Goal: Complete application form: Complete application form

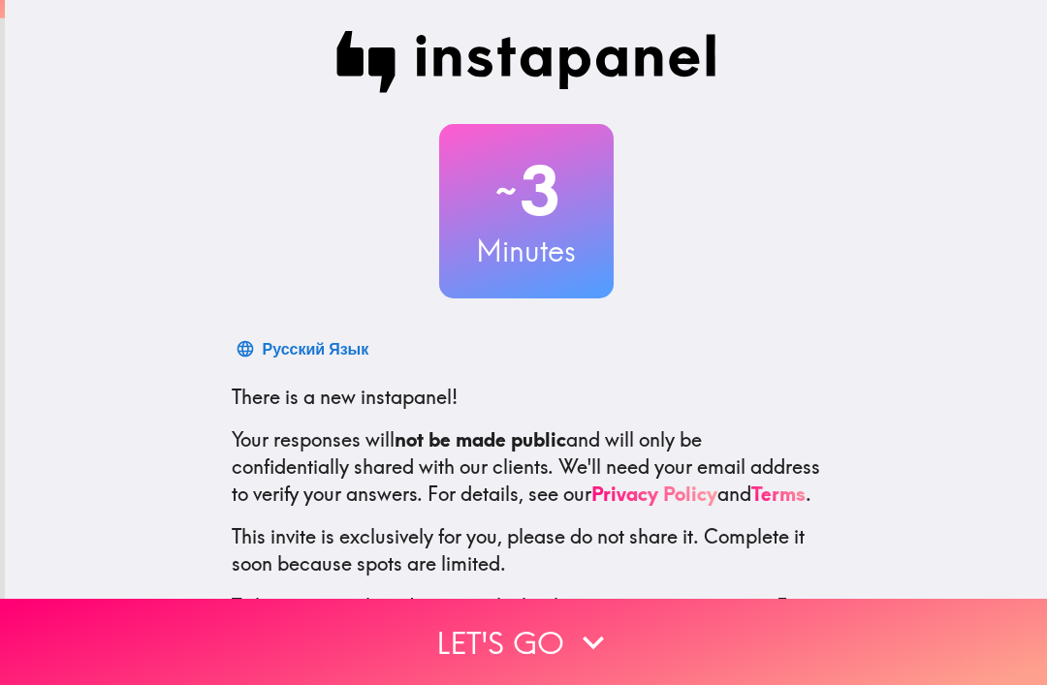
click at [552, 633] on button "Let's go" at bounding box center [523, 642] width 1047 height 86
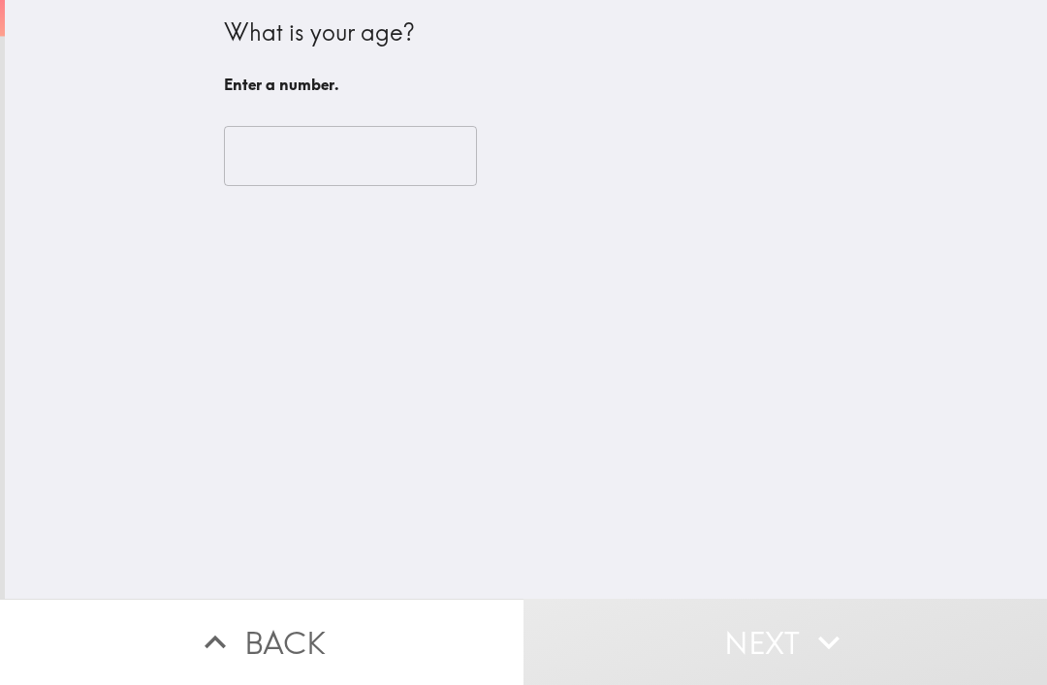
click at [392, 161] on input "number" at bounding box center [350, 156] width 253 height 60
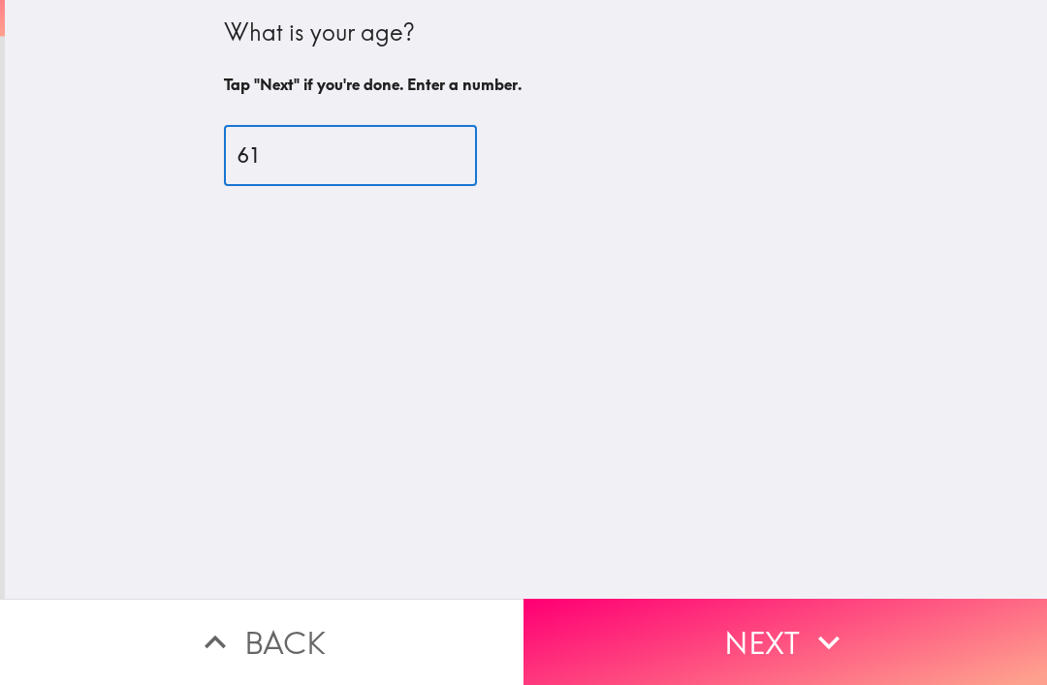
type input "61"
click at [760, 638] on button "Next" at bounding box center [784, 642] width 523 height 86
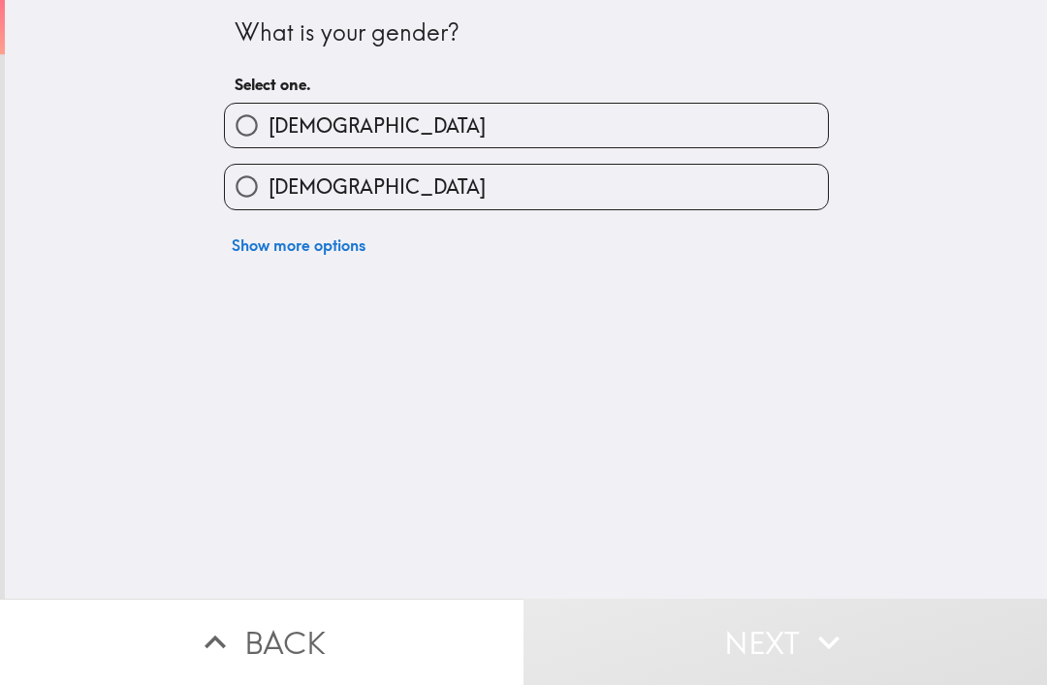
click at [256, 199] on input "[DEMOGRAPHIC_DATA]" at bounding box center [247, 187] width 44 height 44
radio input "true"
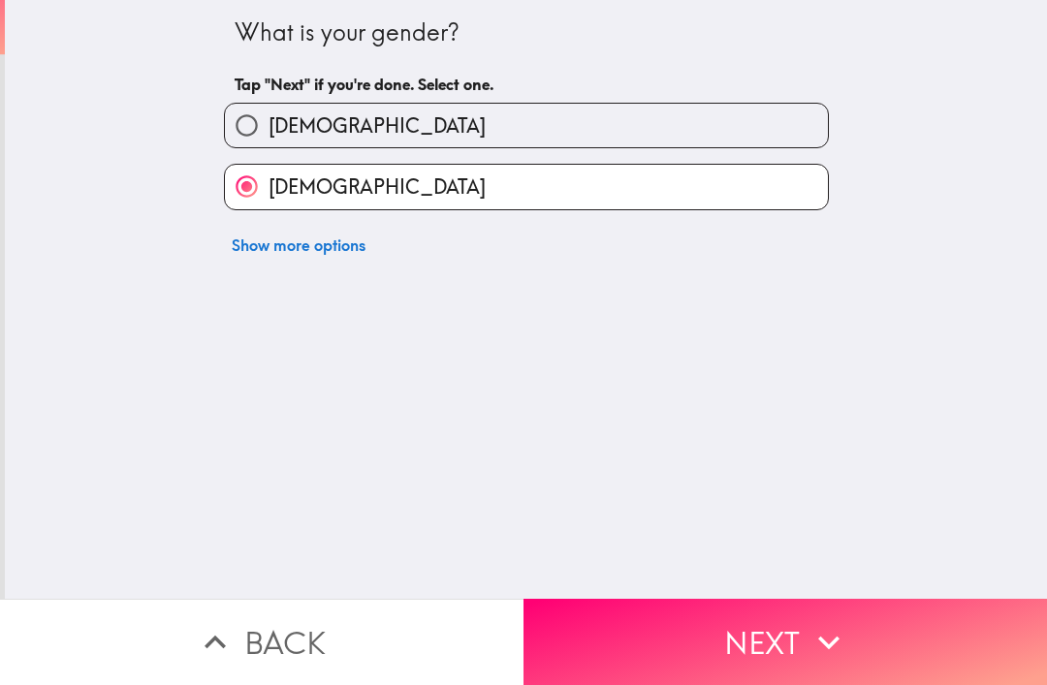
click at [756, 638] on button "Next" at bounding box center [784, 642] width 523 height 86
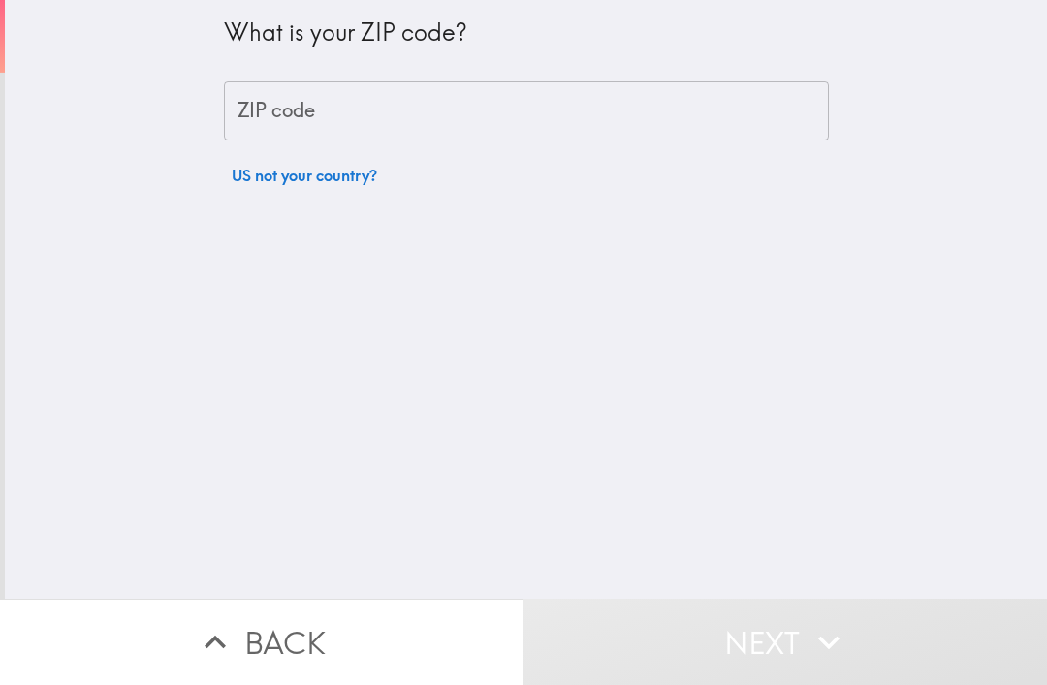
click at [512, 117] on input "ZIP code" at bounding box center [526, 111] width 605 height 60
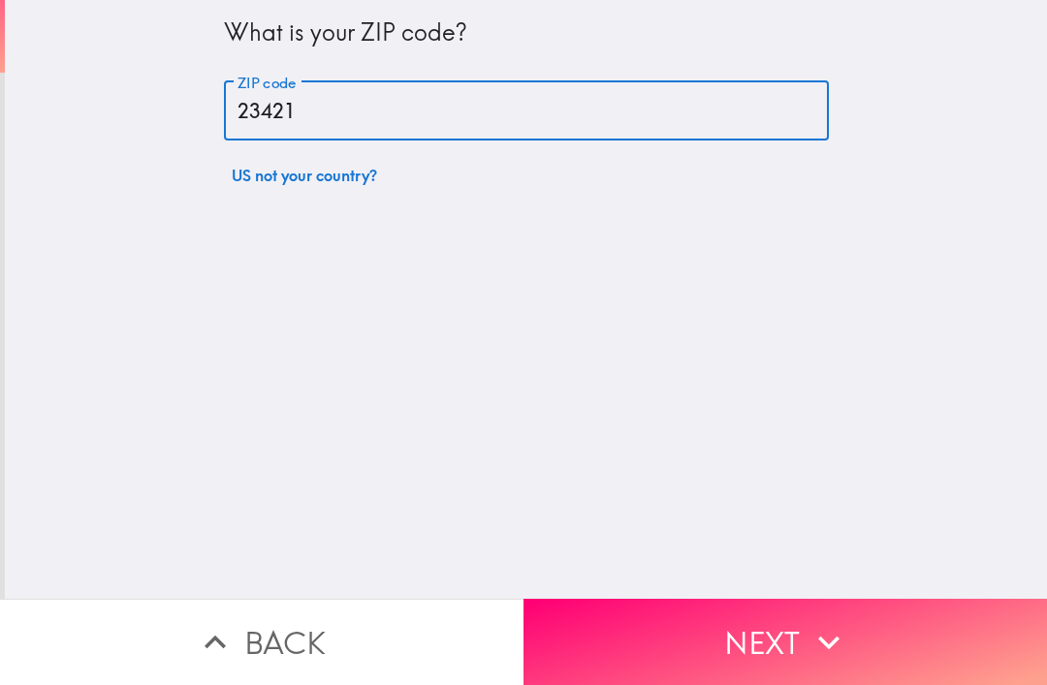
type input "23421"
click at [515, 203] on div "What is your ZIP code? ZIP code 23421 ZIP code US not your country?" at bounding box center [526, 299] width 1042 height 599
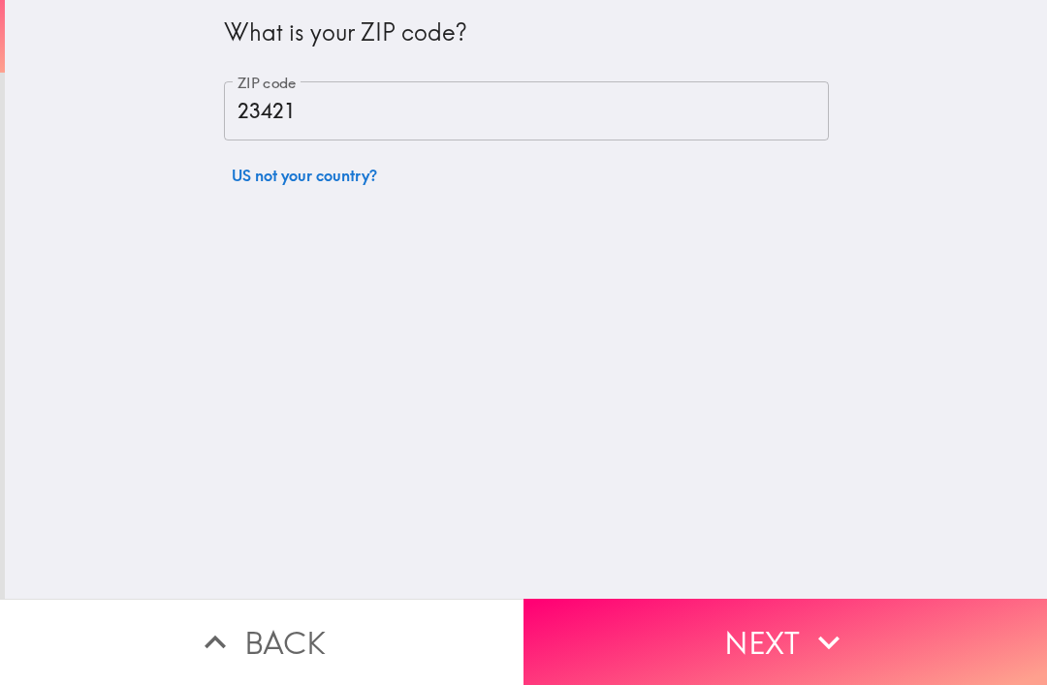
click at [726, 615] on button "Next" at bounding box center [784, 642] width 523 height 86
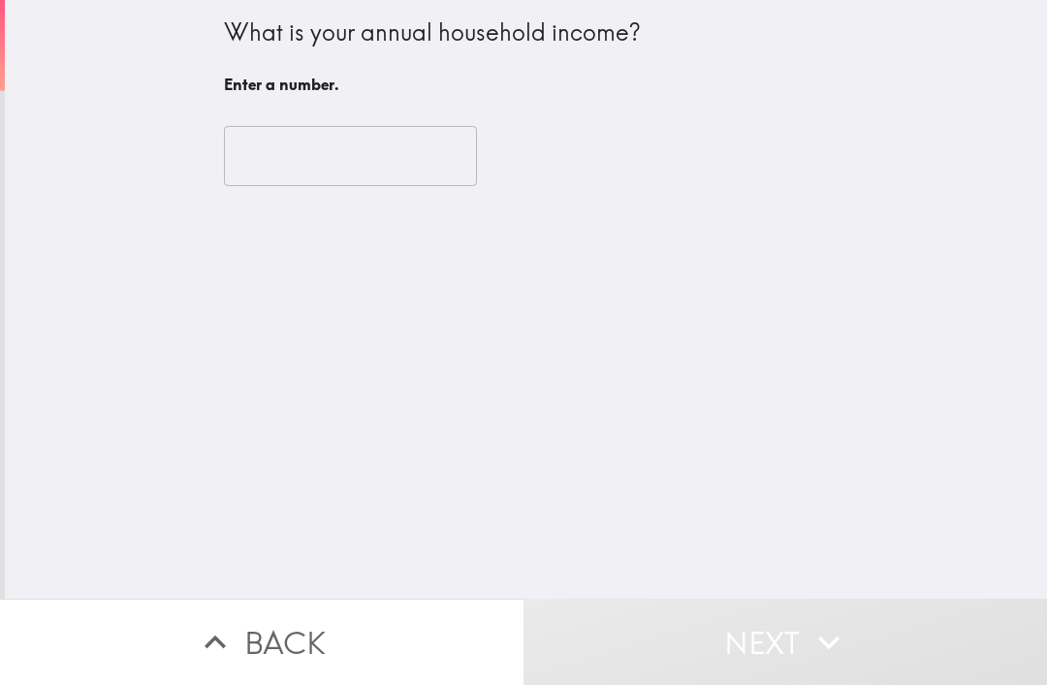
click at [410, 161] on input "number" at bounding box center [350, 156] width 253 height 60
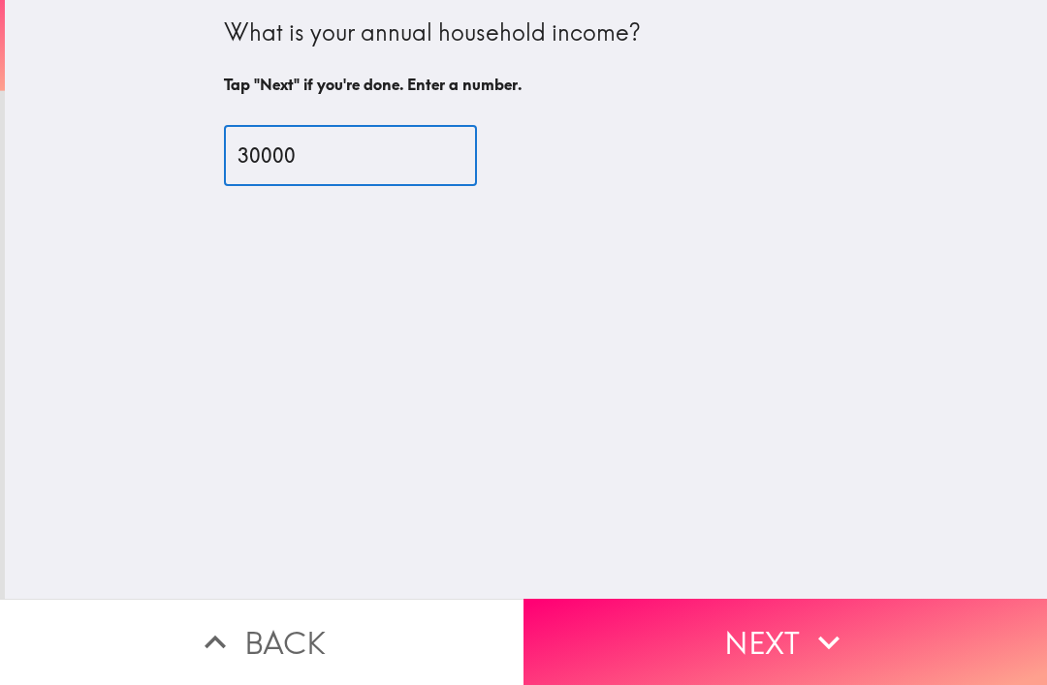
type input "30000"
click at [775, 650] on button "Next" at bounding box center [784, 642] width 523 height 86
